Goal: Information Seeking & Learning: Learn about a topic

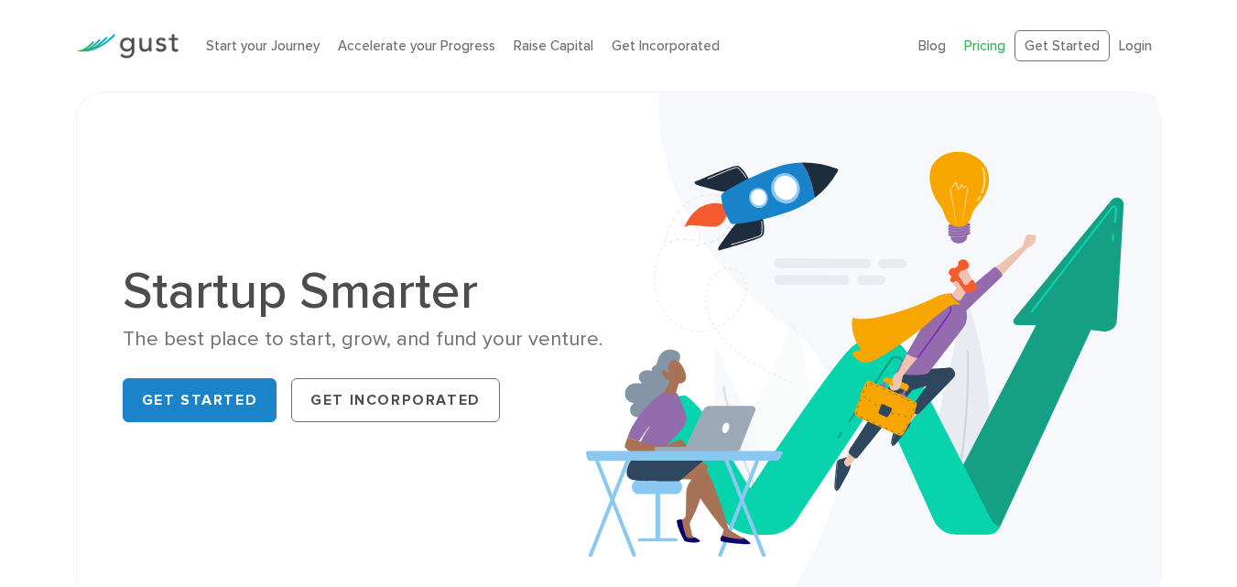
click at [996, 48] on link "Pricing" at bounding box center [985, 46] width 41 height 16
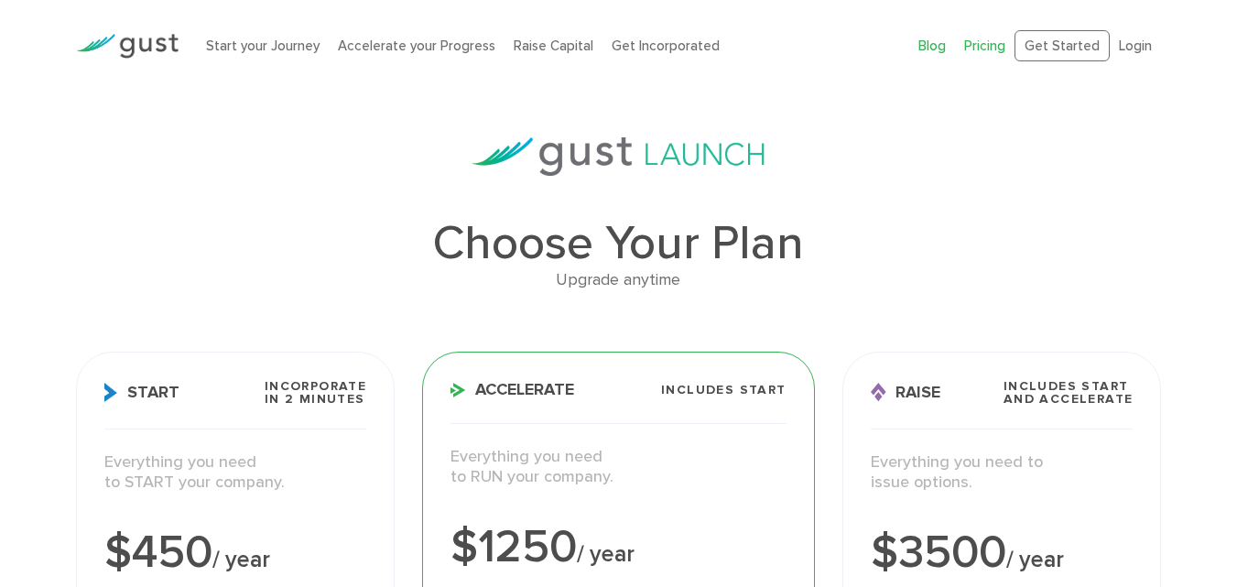
click at [941, 41] on link "Blog" at bounding box center [932, 46] width 27 height 16
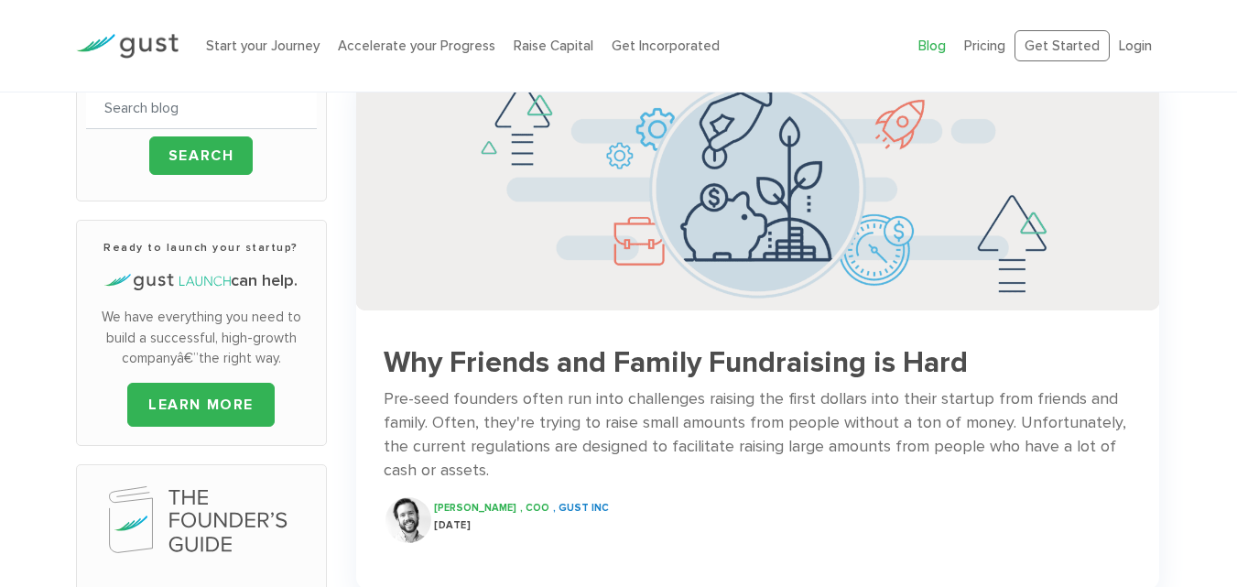
scroll to position [183, 0]
